Goal: Task Accomplishment & Management: Use online tool/utility

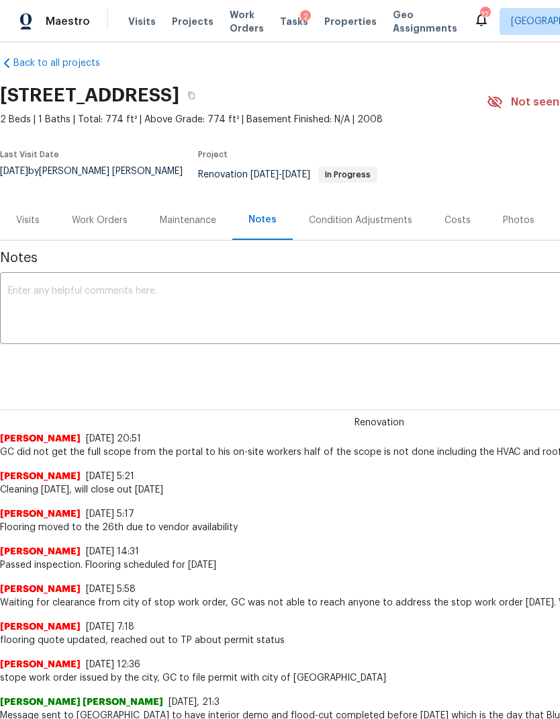
scroll to position [13, 0]
click at [134, 15] on span "Visits" at bounding box center [142, 21] width 28 height 13
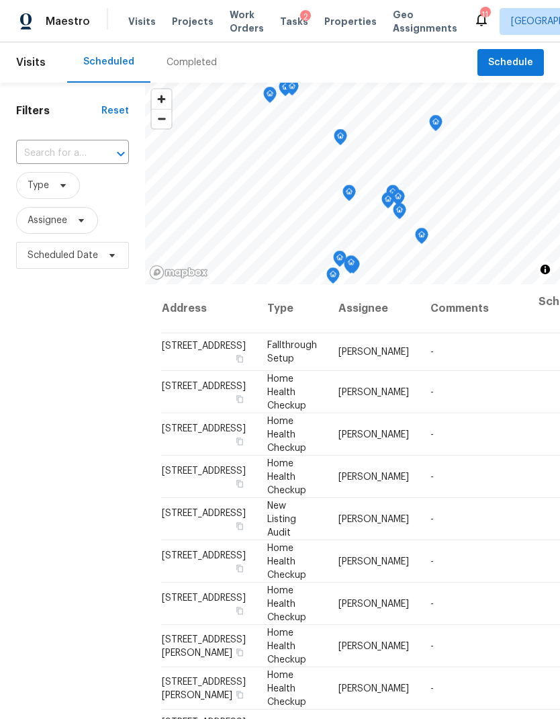
click at [75, 149] on input "text" at bounding box center [53, 153] width 75 height 21
type input "1943"
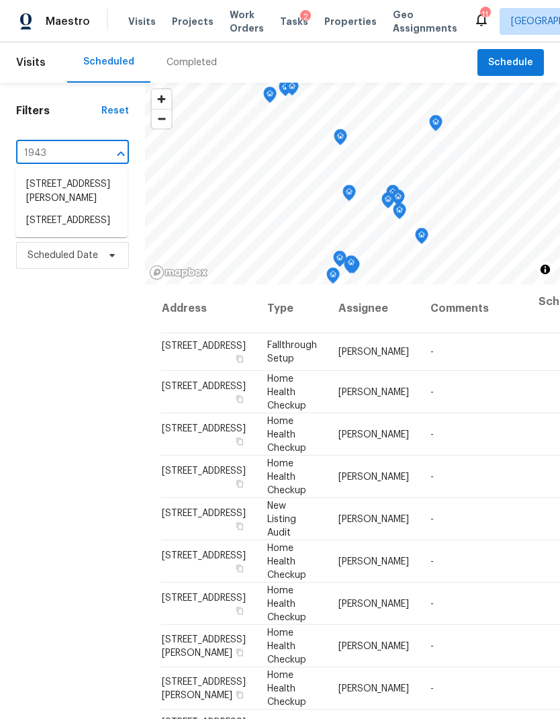
click at [77, 232] on li "[STREET_ADDRESS]" at bounding box center [71, 221] width 112 height 22
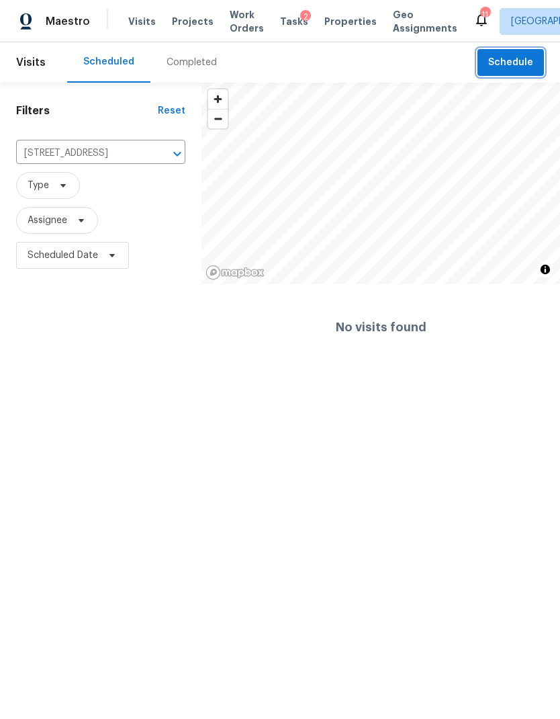
click at [523, 56] on span "Schedule" at bounding box center [510, 62] width 45 height 17
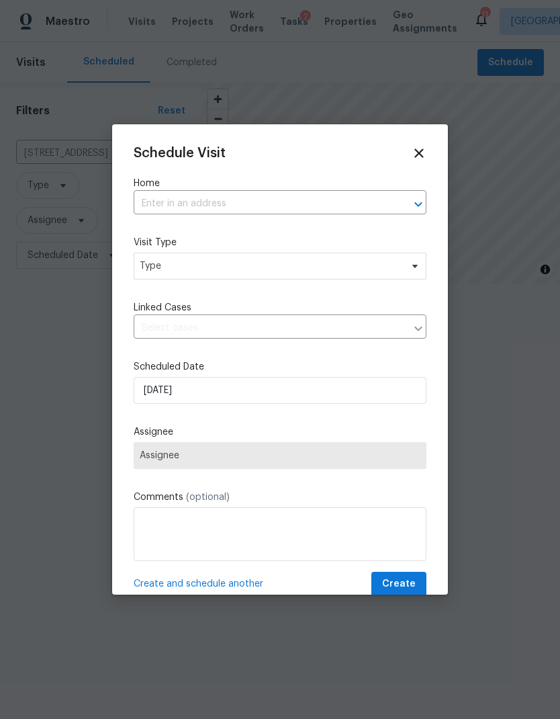
click at [254, 201] on input "text" at bounding box center [261, 203] width 255 height 21
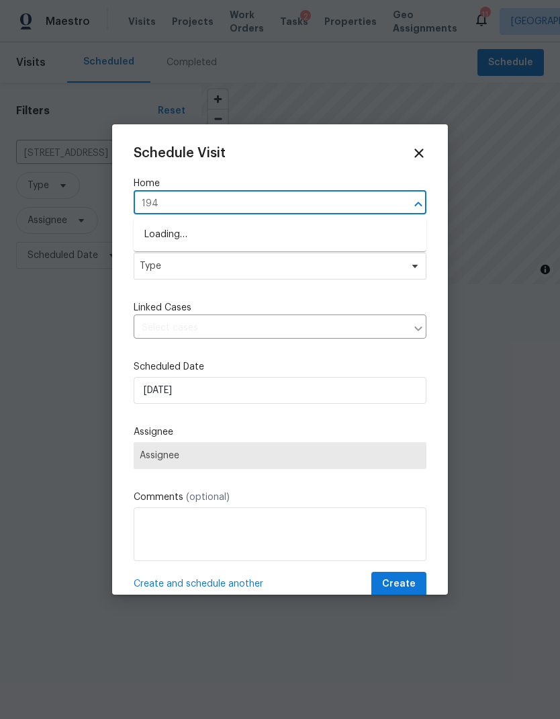
type input "1943"
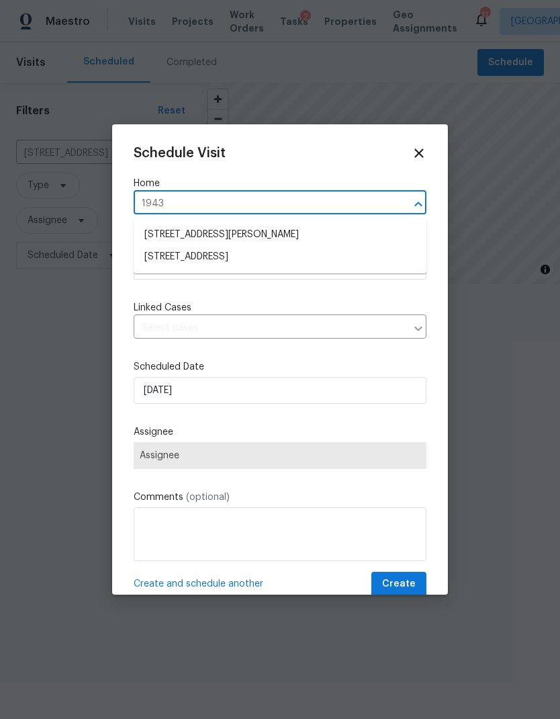
click at [286, 263] on li "[STREET_ADDRESS]" at bounding box center [280, 257] width 293 height 22
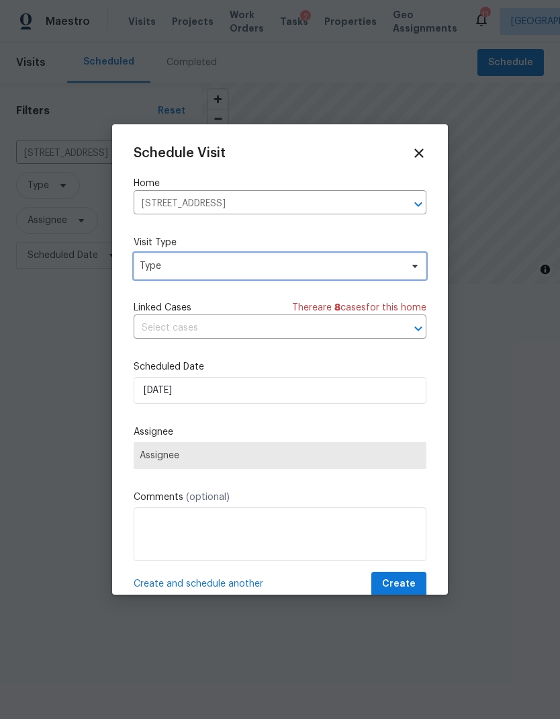
click at [307, 262] on span "Type" at bounding box center [270, 265] width 261 height 13
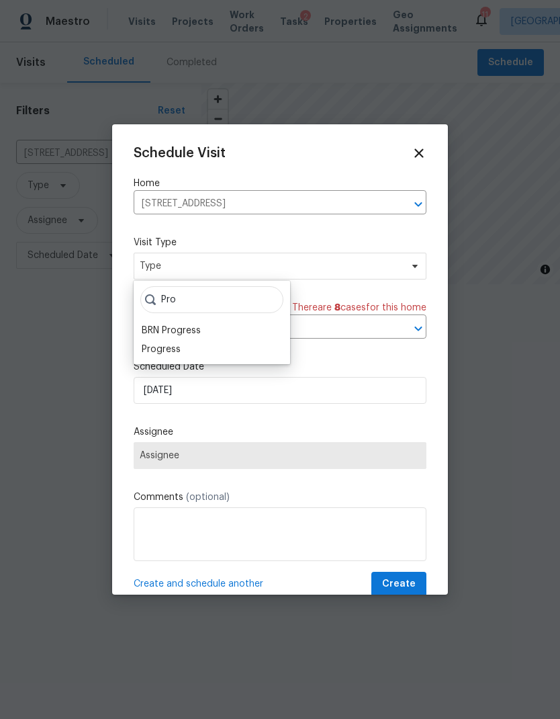
type input "Pro"
click at [179, 355] on div "Progress" at bounding box center [161, 349] width 39 height 13
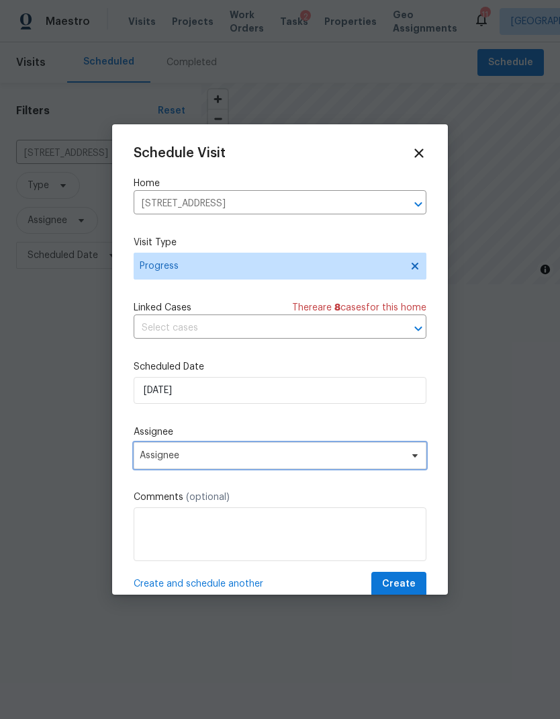
click at [291, 467] on span "Assignee" at bounding box center [280, 455] width 293 height 27
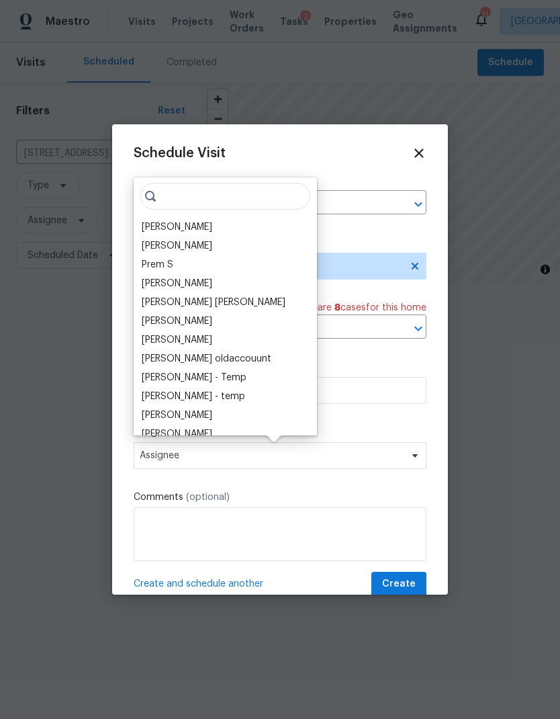
click at [177, 226] on div "[PERSON_NAME]" at bounding box center [177, 226] width 71 height 13
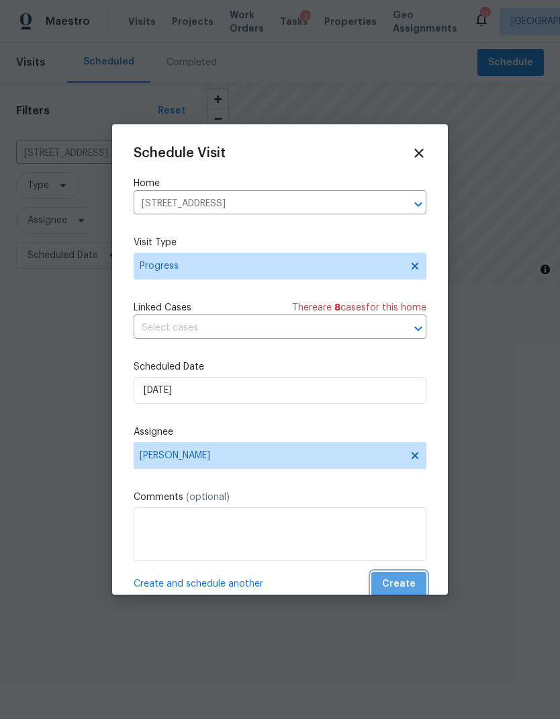
click at [410, 585] on span "Create" at bounding box center [399, 584] width 34 height 17
